Goal: Check status: Check status

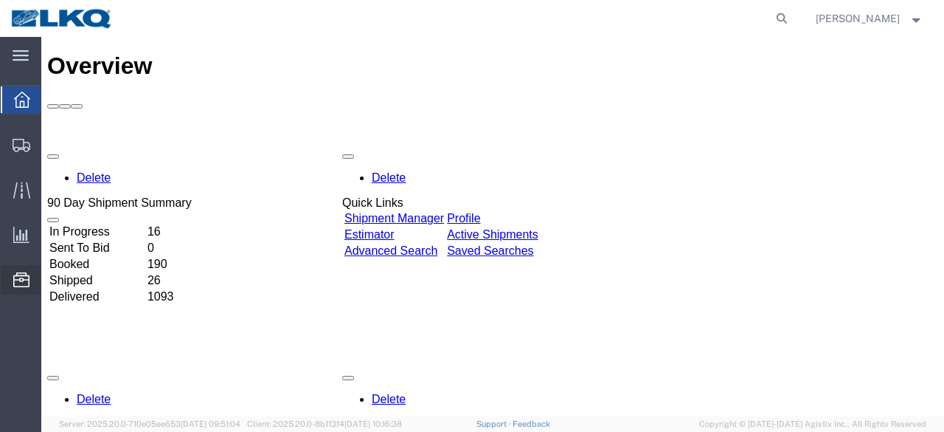
click at [0, 0] on span "Location Appointment" at bounding box center [0, 0] width 0 height 0
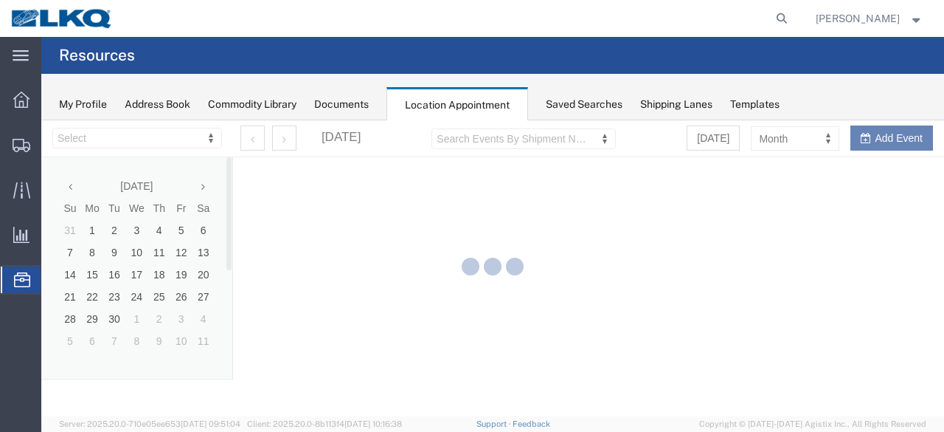
select select "28712"
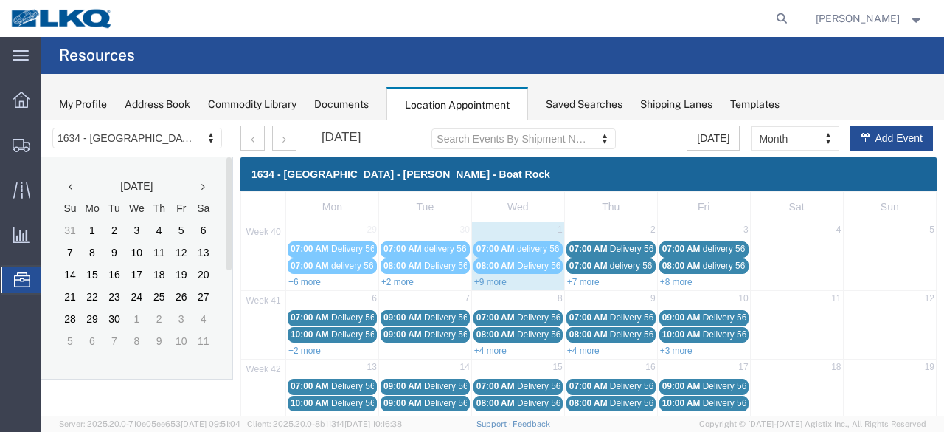
scroll to position [74, 0]
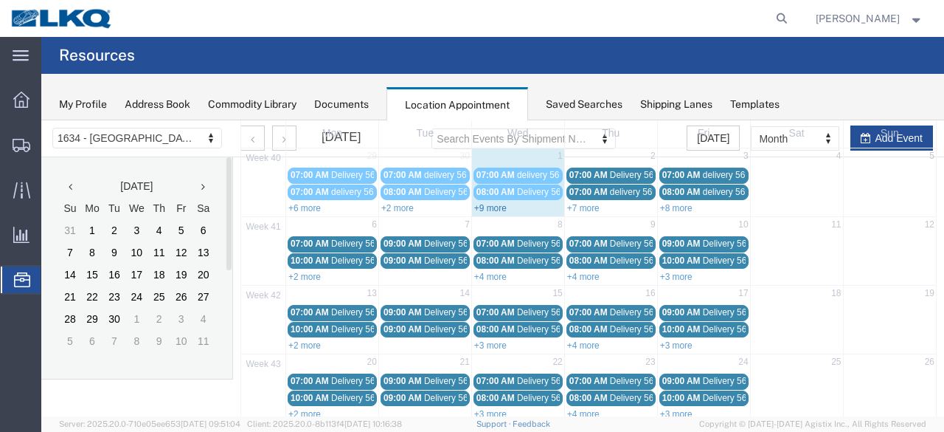
click at [491, 208] on link "+9 more" at bounding box center [490, 208] width 32 height 10
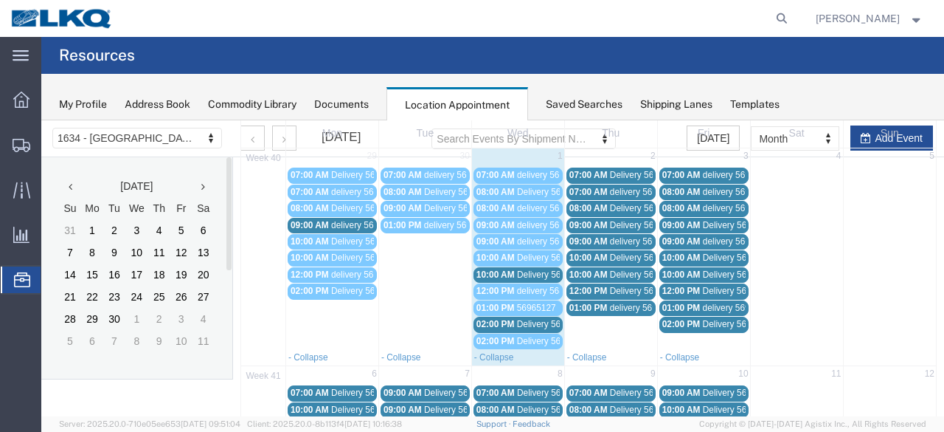
click at [517, 269] on span "Delivery 56607095" at bounding box center [553, 274] width 73 height 10
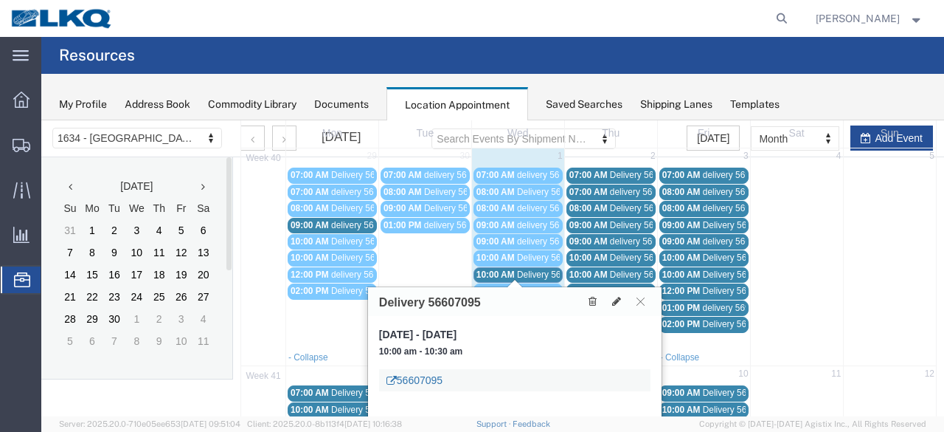
click at [425, 380] on link "56607095" at bounding box center [415, 380] width 56 height 15
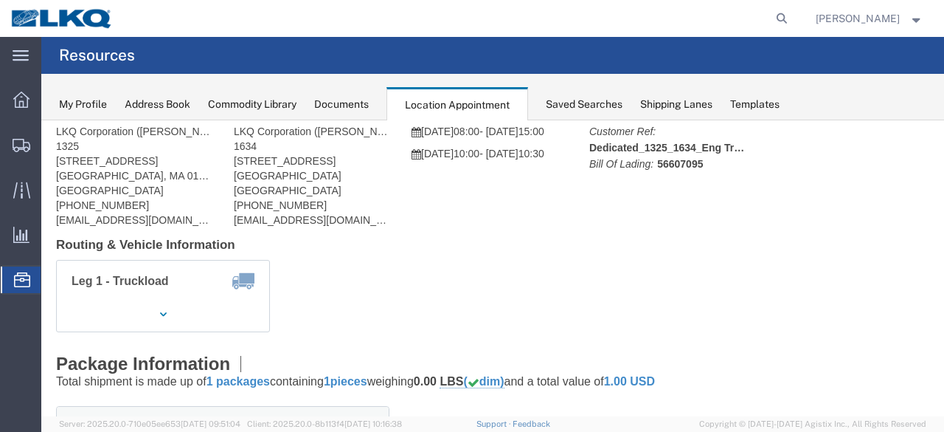
click at [14, 273] on icon at bounding box center [22, 279] width 16 height 15
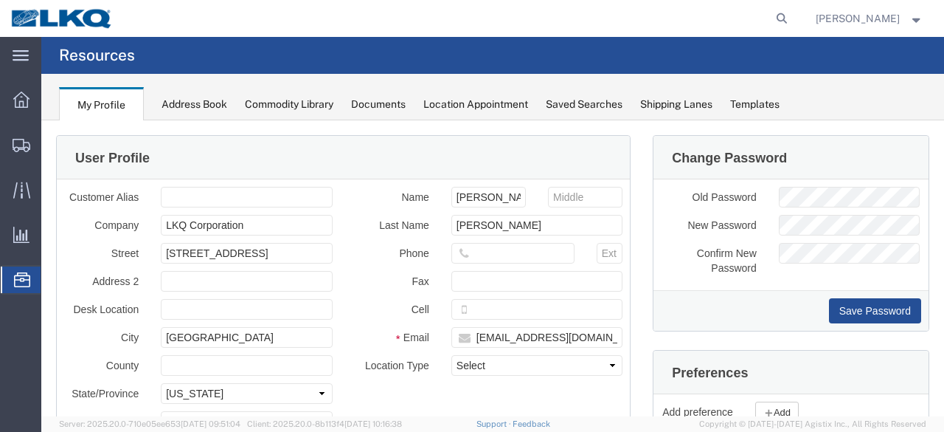
click at [0, 0] on span "Location Appointment" at bounding box center [0, 0] width 0 height 0
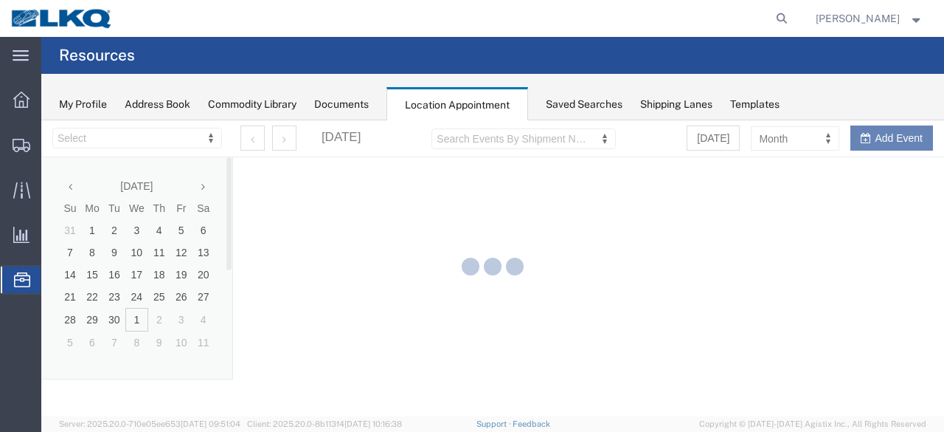
select select "28712"
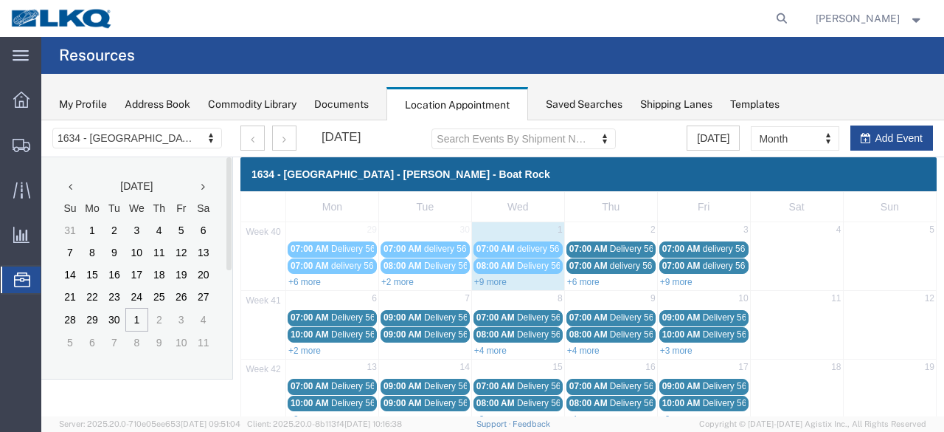
scroll to position [74, 0]
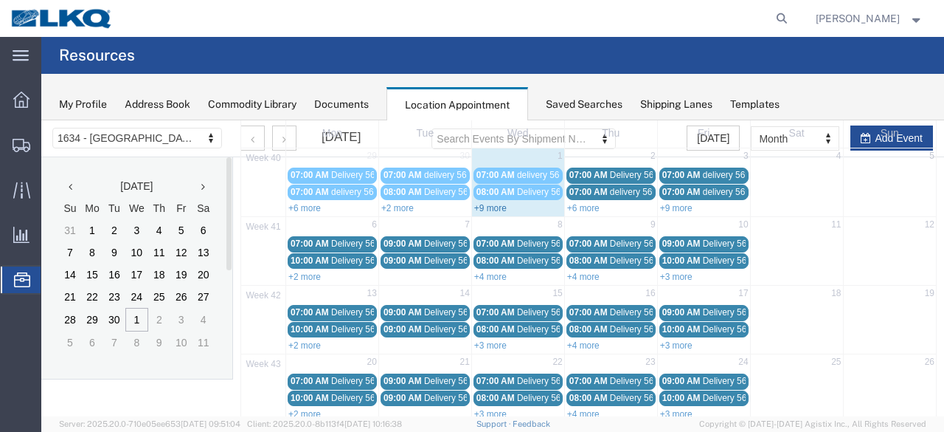
click at [490, 206] on link "+9 more" at bounding box center [490, 208] width 32 height 10
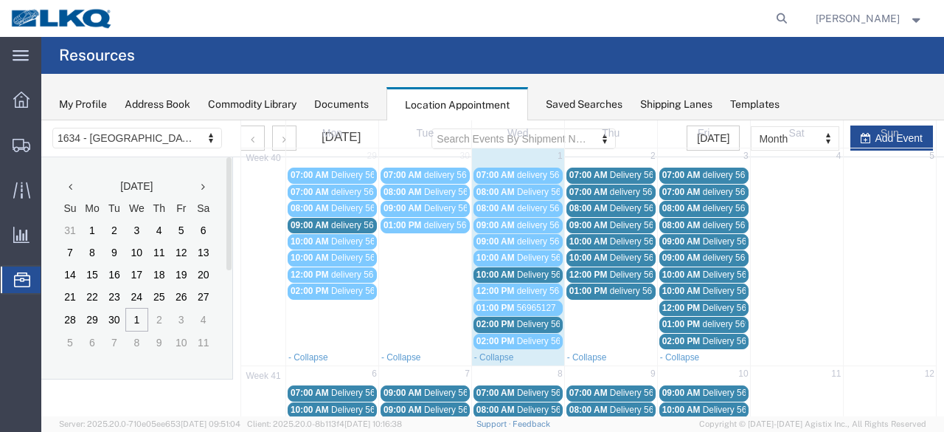
click at [517, 319] on span "Delivery 56607100" at bounding box center [553, 324] width 73 height 10
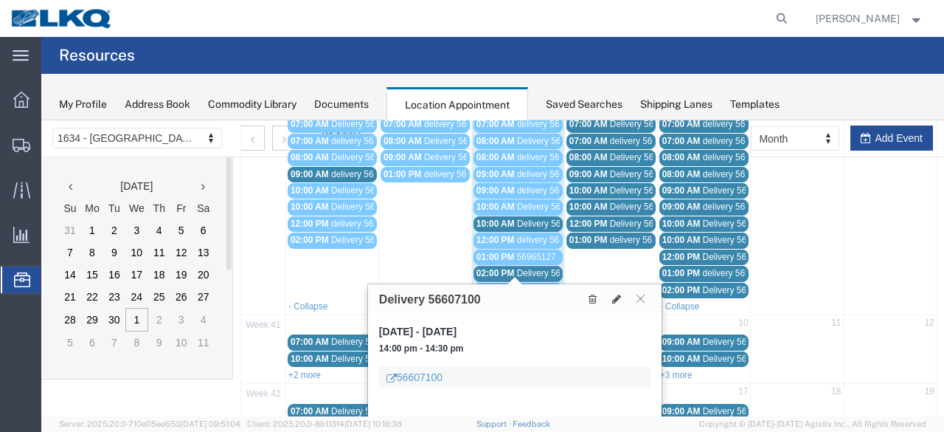
scroll to position [148, 0]
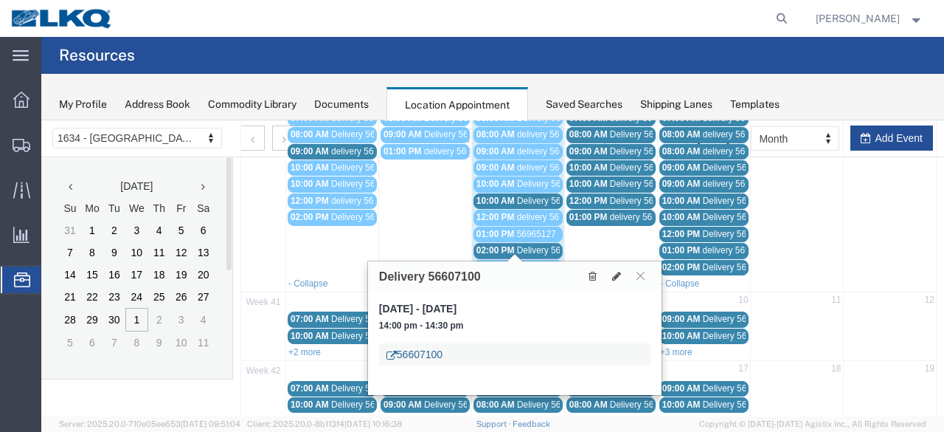
click at [434, 352] on link "56607100" at bounding box center [415, 354] width 56 height 15
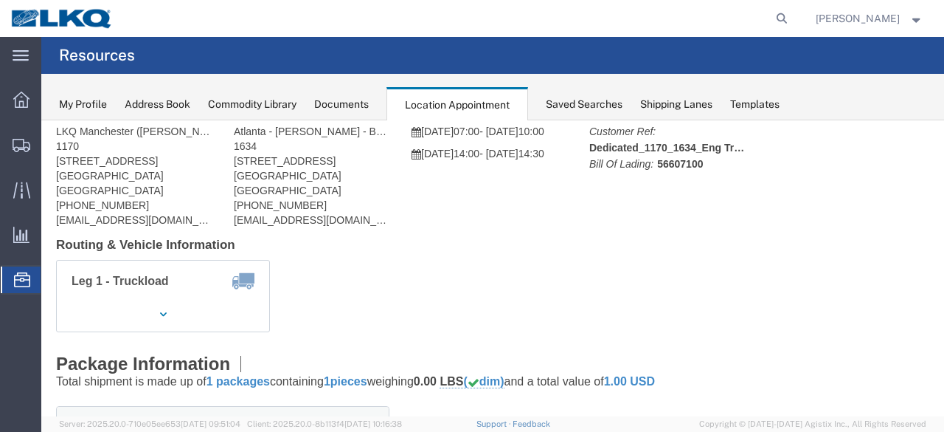
scroll to position [0, 0]
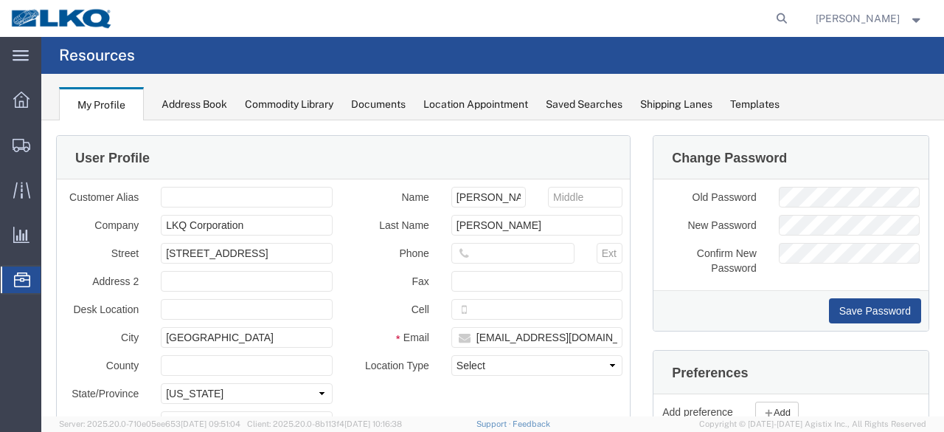
click at [0, 0] on span "Location Appointment" at bounding box center [0, 0] width 0 height 0
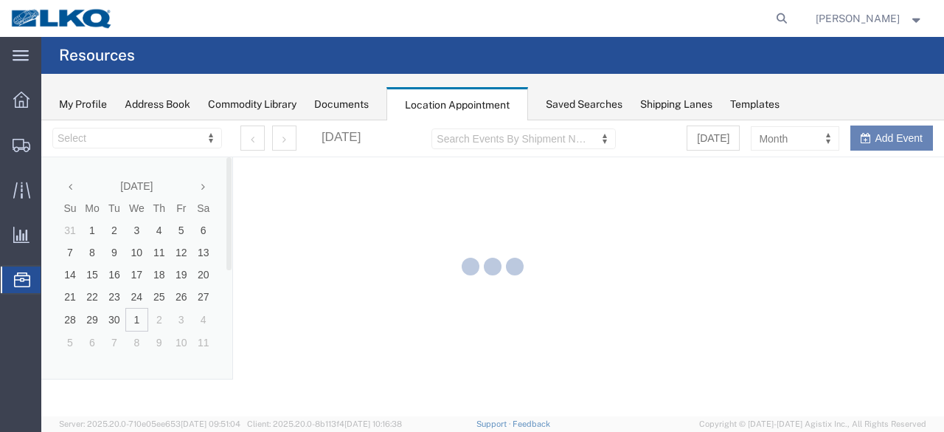
select select "28712"
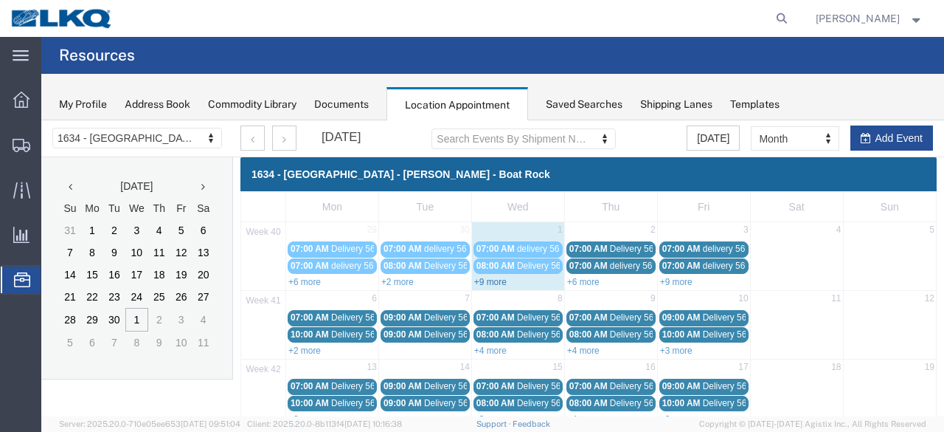
click at [494, 277] on link "+9 more" at bounding box center [490, 282] width 32 height 10
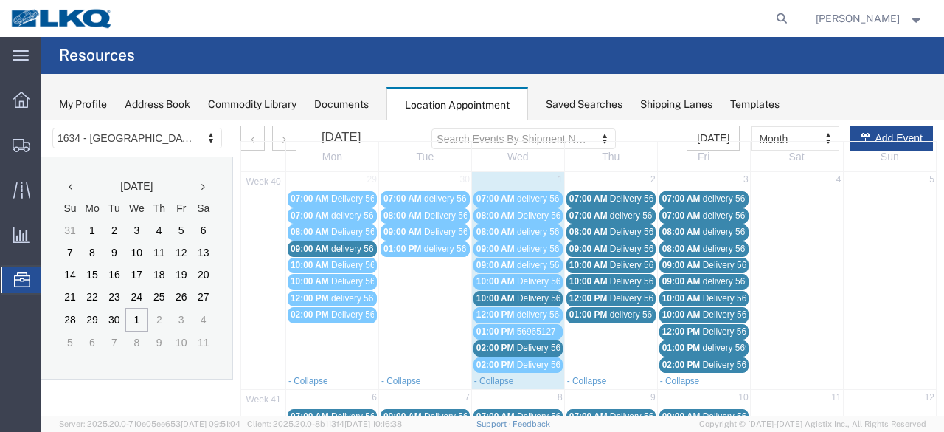
scroll to position [74, 0]
